Goal: Task Accomplishment & Management: Manage account settings

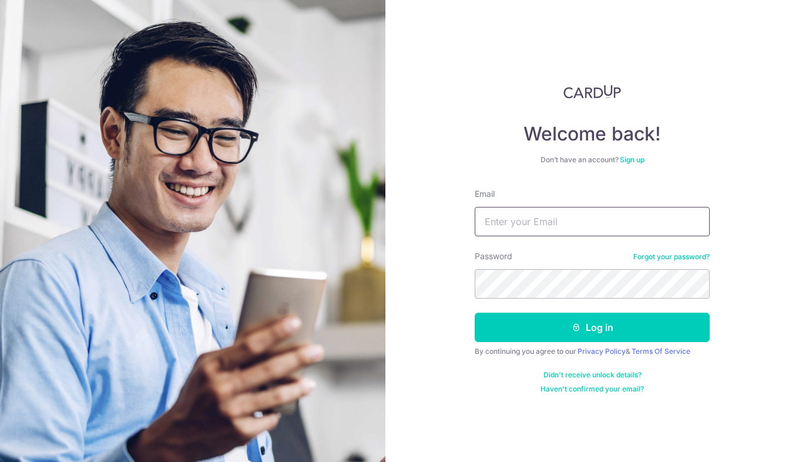
type input "[EMAIL_ADDRESS][DOMAIN_NAME]"
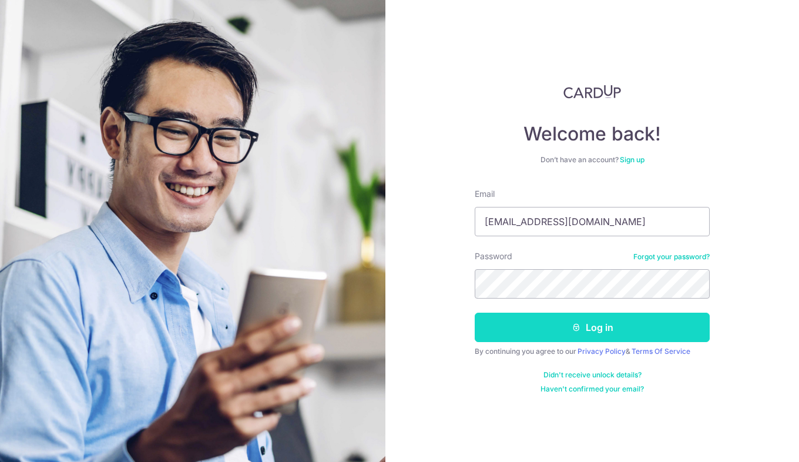
click at [608, 325] on button "Log in" at bounding box center [592, 327] width 235 height 29
